Goal: Use online tool/utility: Use online tool/utility

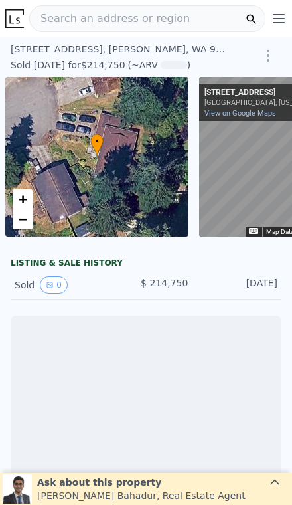
scroll to position [0, 96]
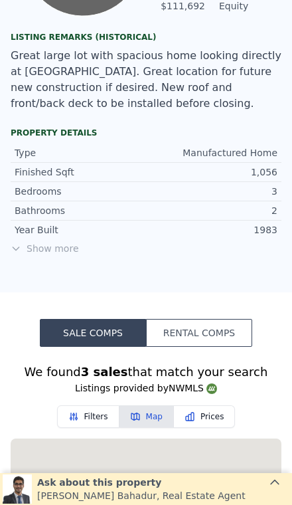
scroll to position [863, 0]
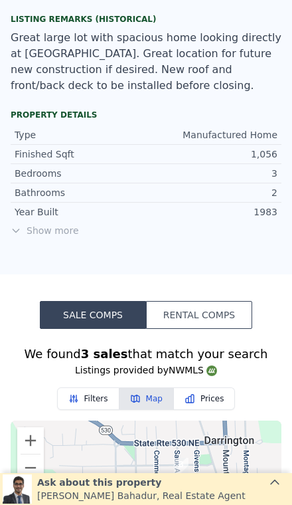
click at [57, 224] on span "Show more" at bounding box center [146, 230] width 271 height 13
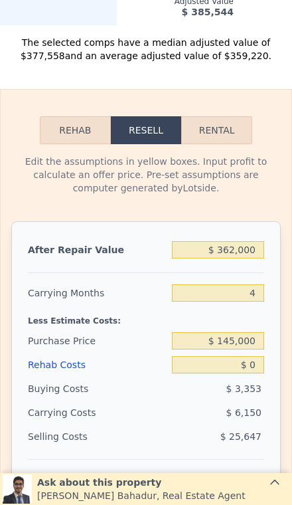
scroll to position [2212, 0]
click at [251, 241] on input "$ 362,000" at bounding box center [218, 249] width 92 height 17
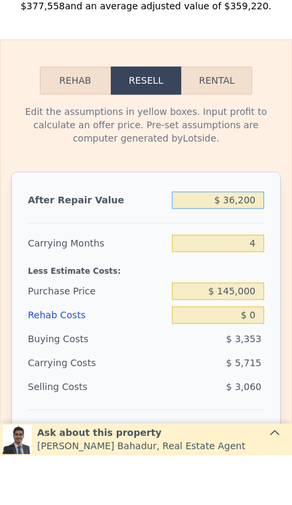
type input "$ 3,620"
type input "-$ 151,207"
type input "$ 362"
type input "-$ 154,233"
type input "$ 36"
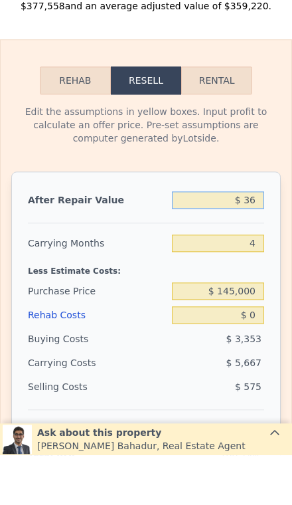
type input "-$ 154,537"
type input "$ 3"
type input "-$ 154,567"
type input "$ 39"
type input "-$ 154,534"
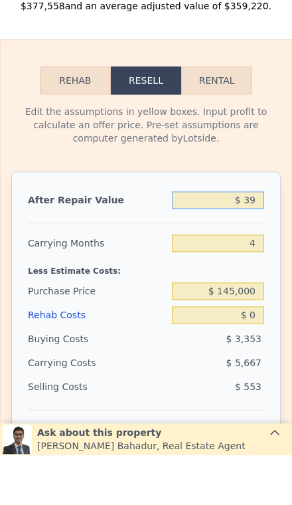
type input "$ 390"
type input "-$ 154,208"
type input "$ 3,900"
type input "-$ 150,946"
type input "$ 39,000"
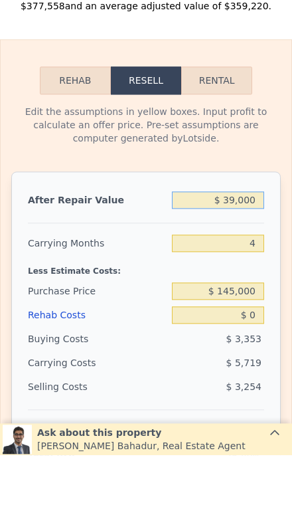
type input "-$ 118,326"
type input "$ 390,000"
type input "$ 207,871"
type input "$ 3,900,000"
type input "$ 3,469,843"
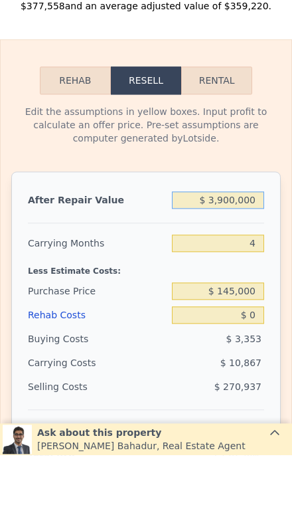
type input "$ 390,000"
type input "$ 207,871"
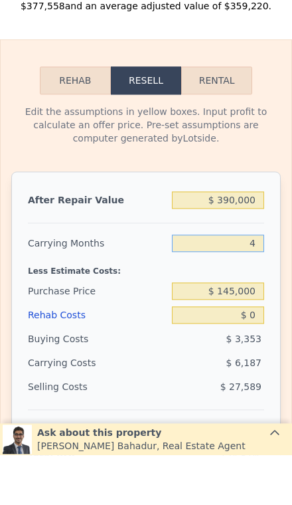
click at [258, 284] on input "4" at bounding box center [218, 292] width 92 height 17
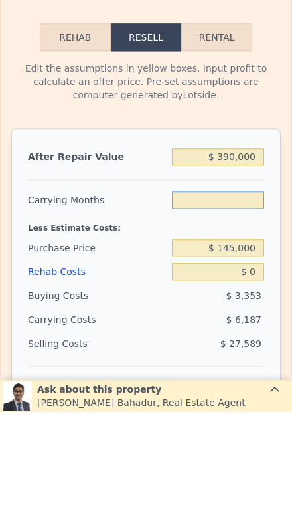
type input "3"
type input "$ 209,418"
type input "3"
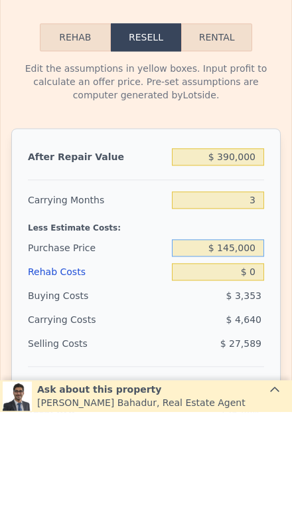
click at [259, 332] on input "$ 145,000" at bounding box center [218, 340] width 92 height 17
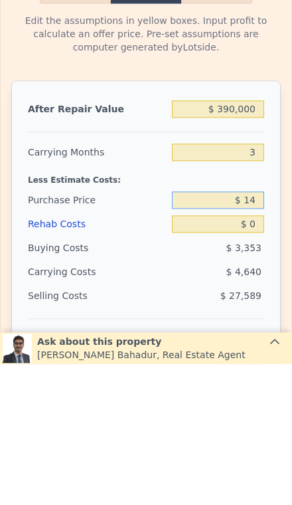
type input "$ 1"
type input "$ 280,000"
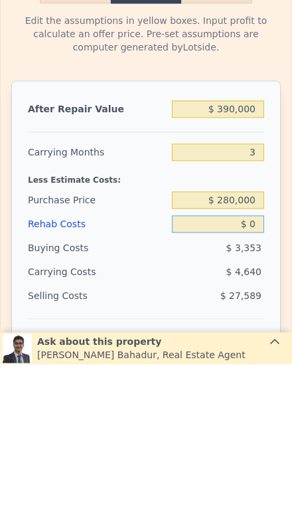
click at [264, 356] on input "$ 0" at bounding box center [218, 364] width 92 height 17
type input "$ 68,569"
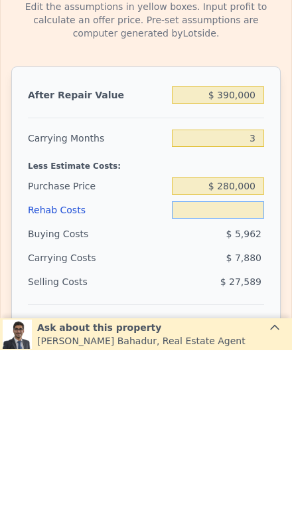
type input "$ 6"
type input "$ 68,563"
type input "$ 60"
type input "$ 68,508"
type input "$ 600"
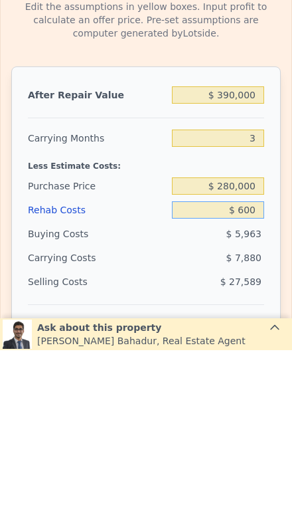
type input "$ 67,944"
type input "$ 6,000"
type input "$ 62,329"
type input "$ 60,000"
type input "$ 6,169"
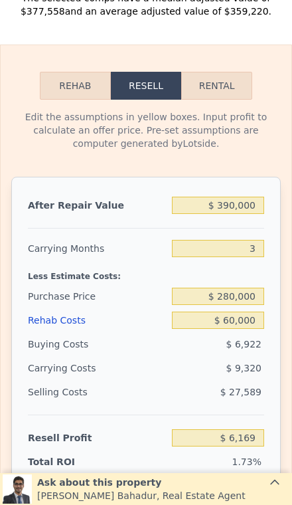
scroll to position [2258, 0]
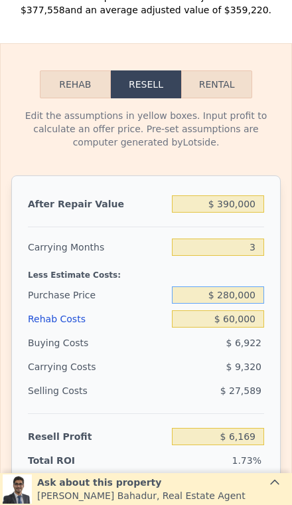
click at [257, 286] on input "$ 280,000" at bounding box center [218, 294] width 92 height 17
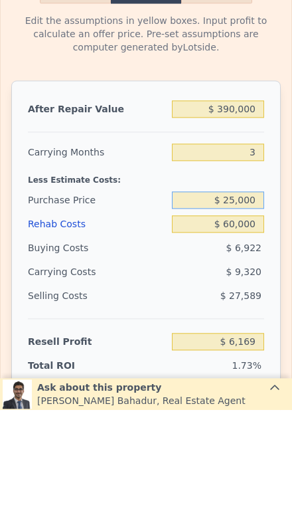
type input "$ 250,000"
type input "$ 37,468"
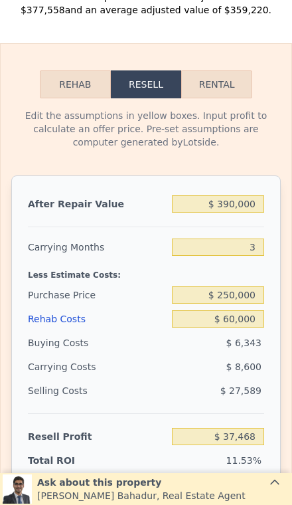
scroll to position [2282, 0]
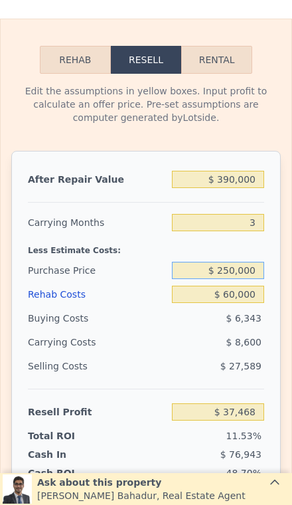
click at [258, 262] on input "$ 250,000" at bounding box center [218, 270] width 92 height 17
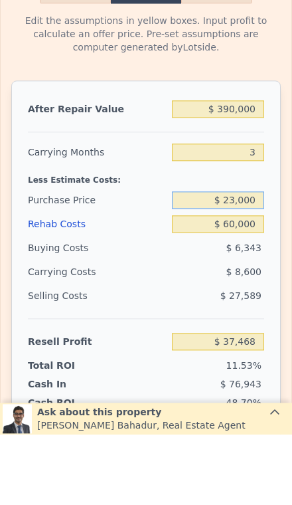
type input "$ 230,000"
type input "$ 58,335"
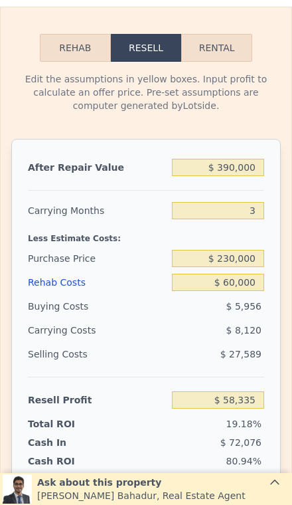
scroll to position [2294, 0]
click at [257, 250] on input "$ 230,000" at bounding box center [218, 258] width 92 height 17
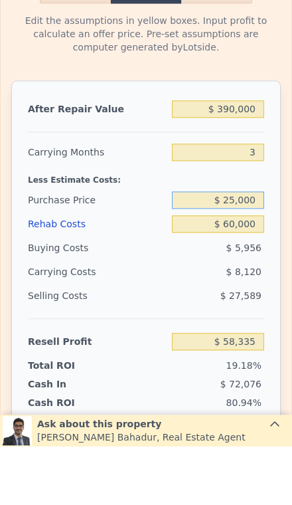
type input "$ 250,000"
type input "$ 37,468"
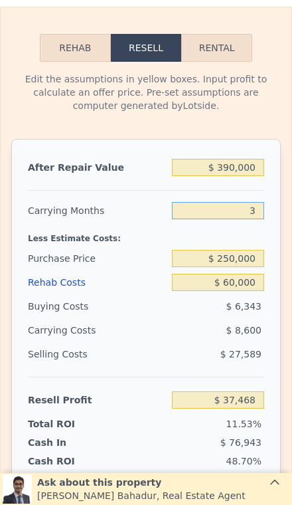
click at [256, 202] on input "3" at bounding box center [218, 210] width 92 height 17
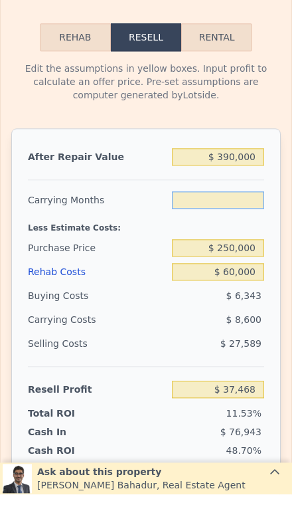
type input "2"
type input "$ 40,335"
type input "2"
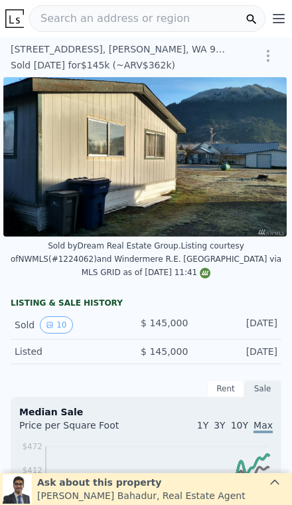
scroll to position [71, 0]
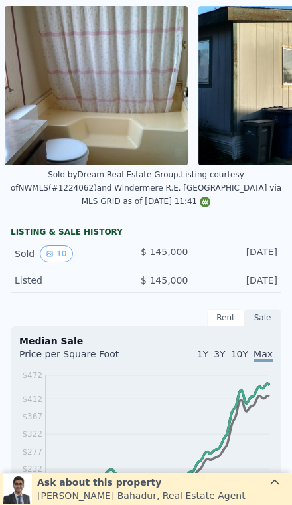
click at [50, 245] on button "10" at bounding box center [56, 253] width 33 height 17
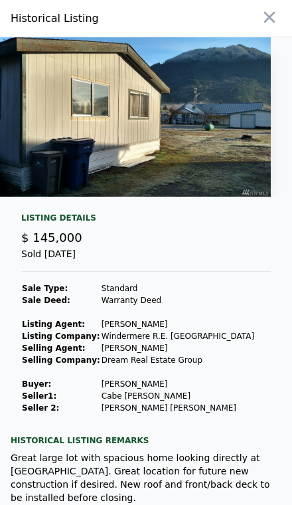
scroll to position [0, 2250]
click at [269, 26] on icon "button" at bounding box center [269, 17] width 19 height 19
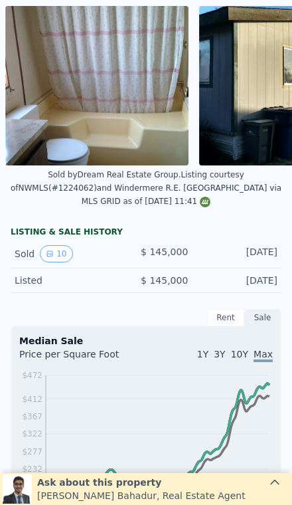
click at [53, 250] on icon "View historical data" at bounding box center [50, 254] width 8 height 8
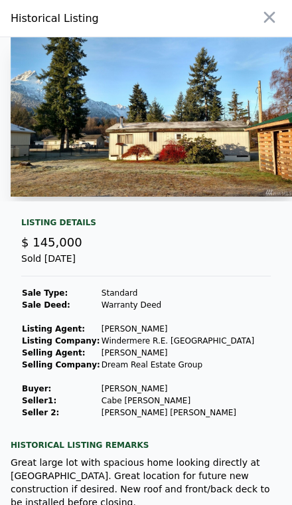
click at [274, 9] on icon "button" at bounding box center [269, 17] width 19 height 19
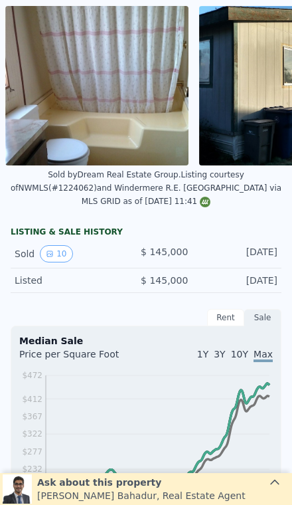
type input "$ 362,000"
type input "4"
type input "$ 0"
type input "$ 181,850"
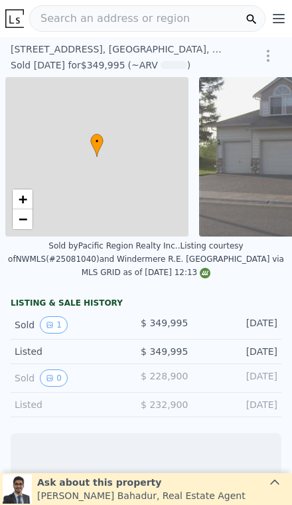
scroll to position [0, 5]
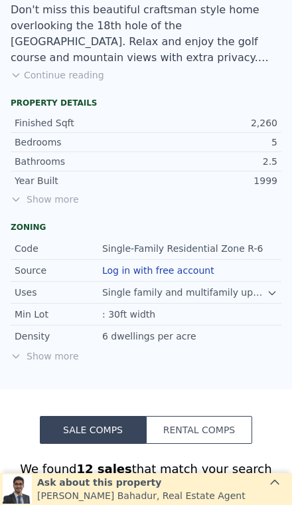
click at [47, 193] on span "Show more" at bounding box center [146, 199] width 271 height 13
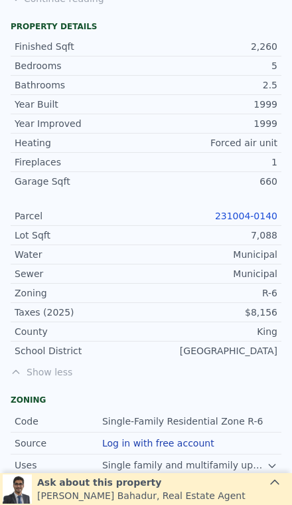
scroll to position [1023, 0]
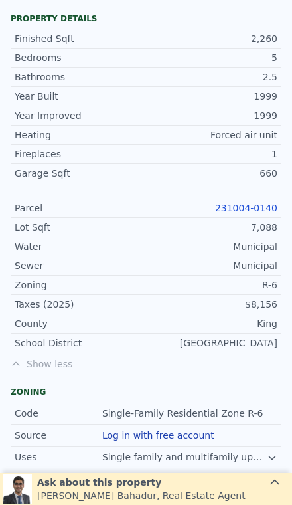
click at [254, 203] on link "231004-0140" at bounding box center [246, 208] width 62 height 11
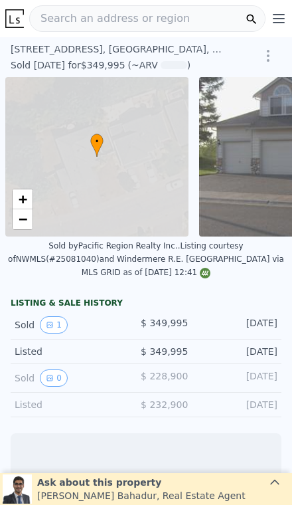
scroll to position [0, 5]
